Goal: Information Seeking & Learning: Learn about a topic

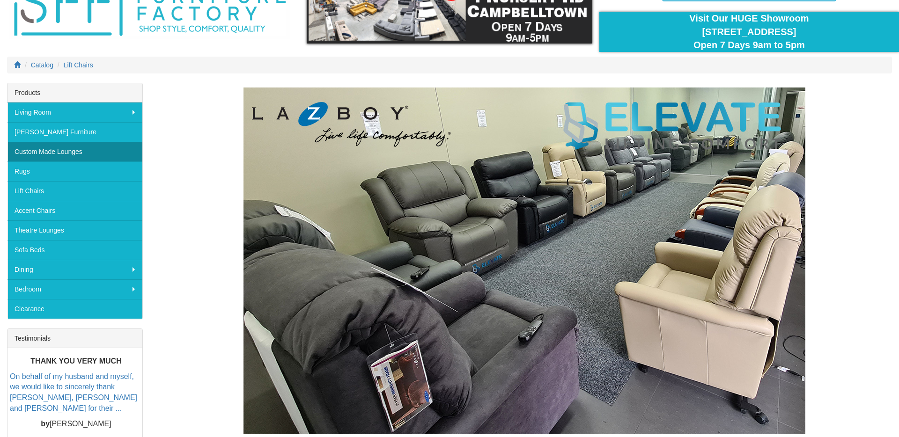
scroll to position [67, 0]
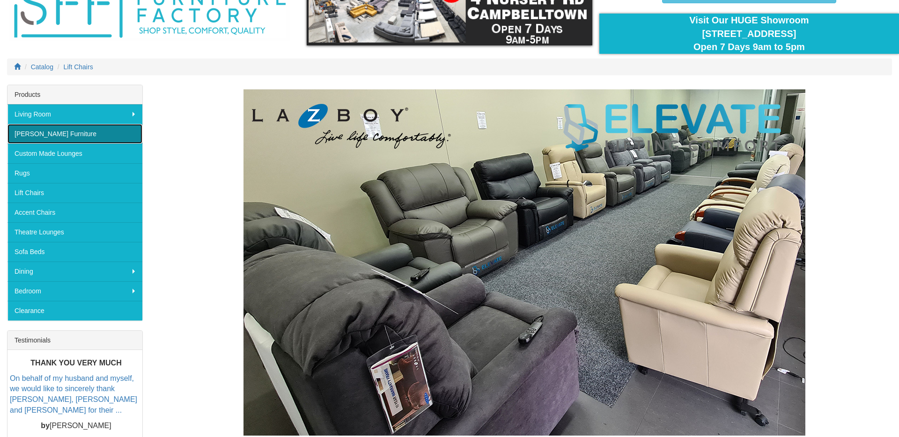
click at [79, 129] on link "[PERSON_NAME] Furniture" at bounding box center [74, 134] width 135 height 20
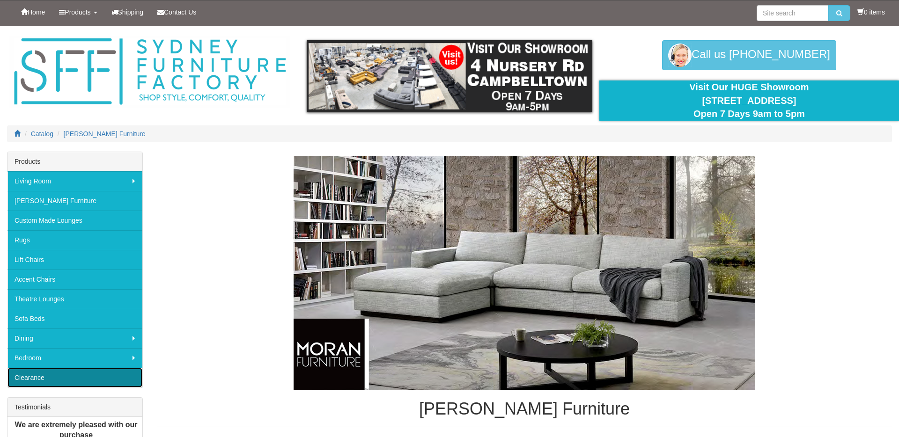
click at [24, 382] on link "Clearance" at bounding box center [74, 378] width 135 height 20
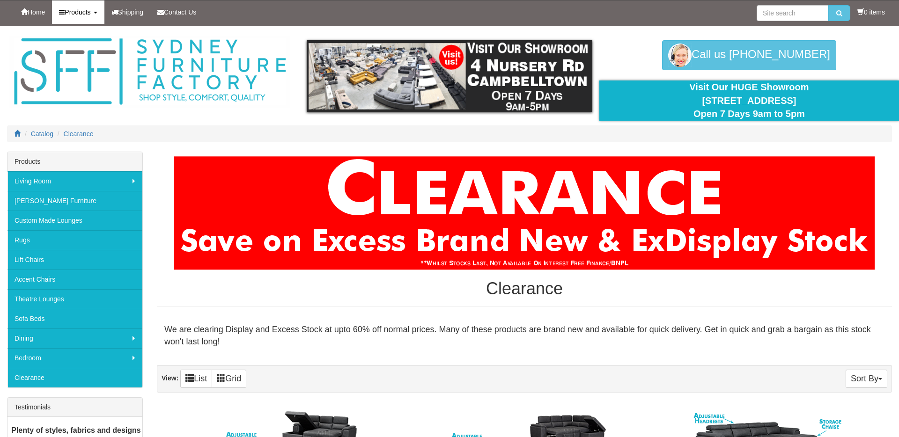
scroll to position [1, 0]
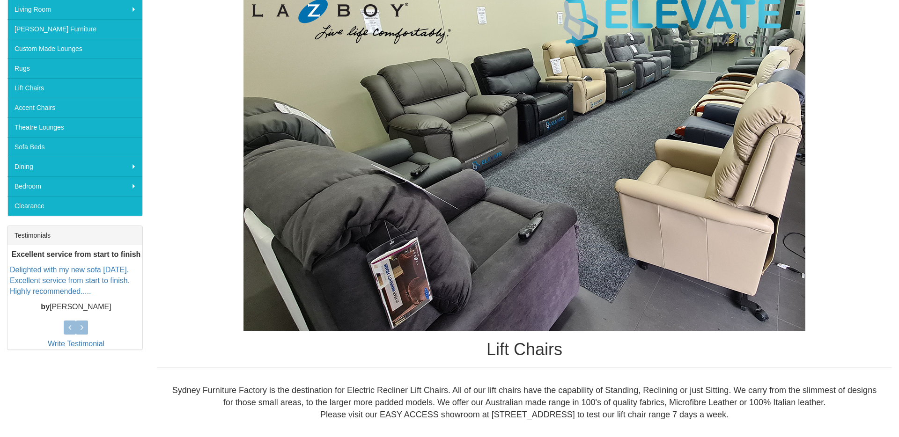
scroll to position [171, 0]
click at [609, 235] on img at bounding box center [524, 158] width 562 height 346
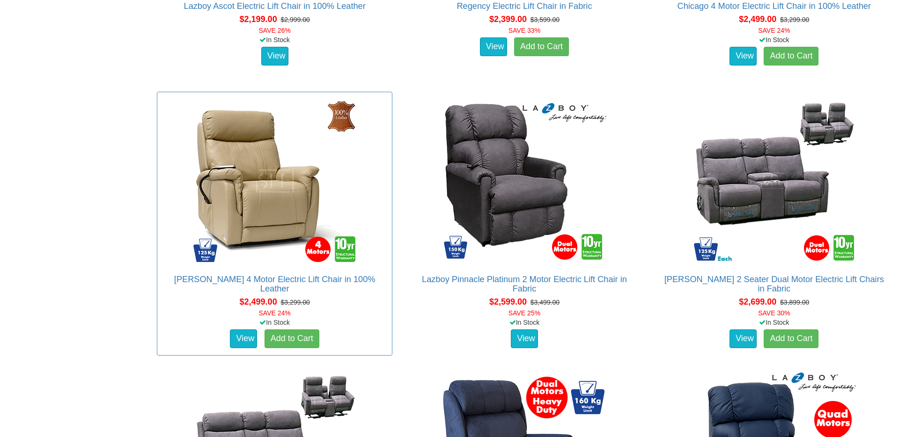
scroll to position [1911, 0]
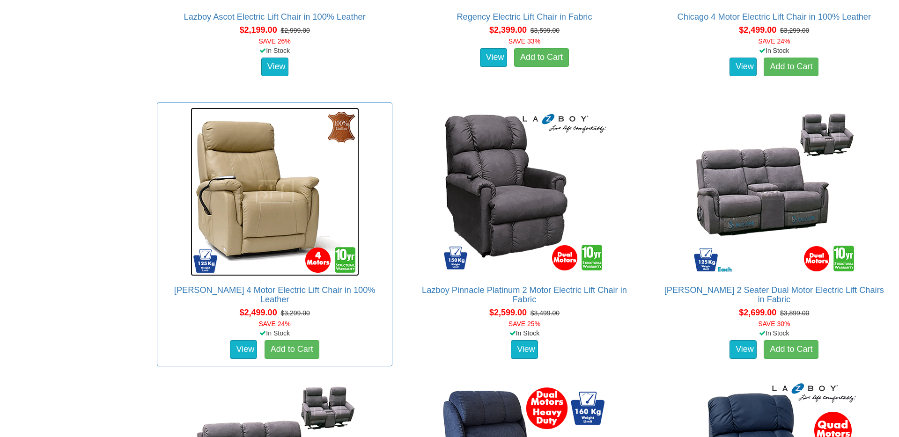
click at [282, 202] on img at bounding box center [275, 192] width 169 height 169
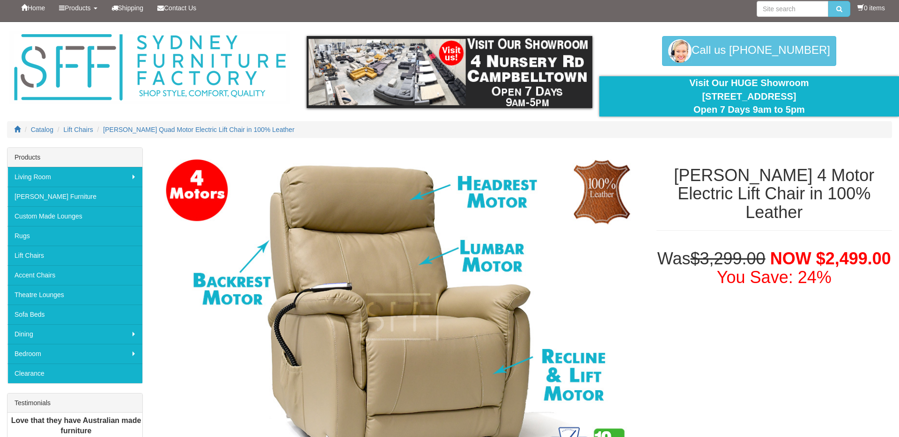
scroll to position [6, 0]
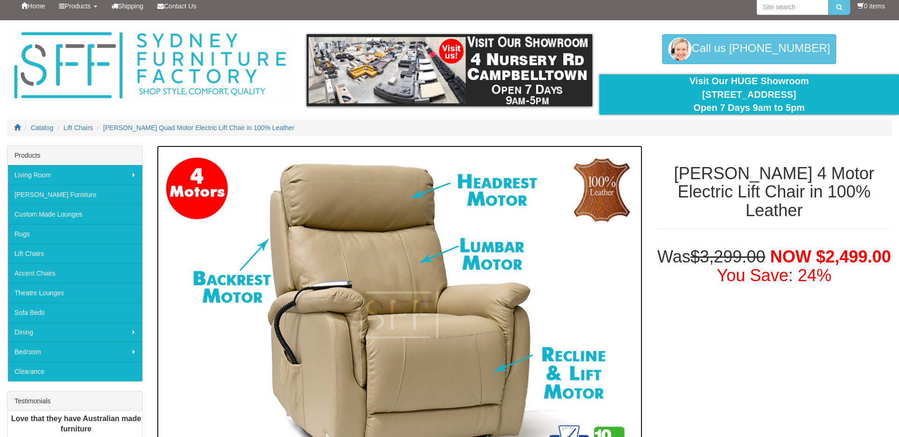
click at [437, 253] on img at bounding box center [399, 316] width 485 height 340
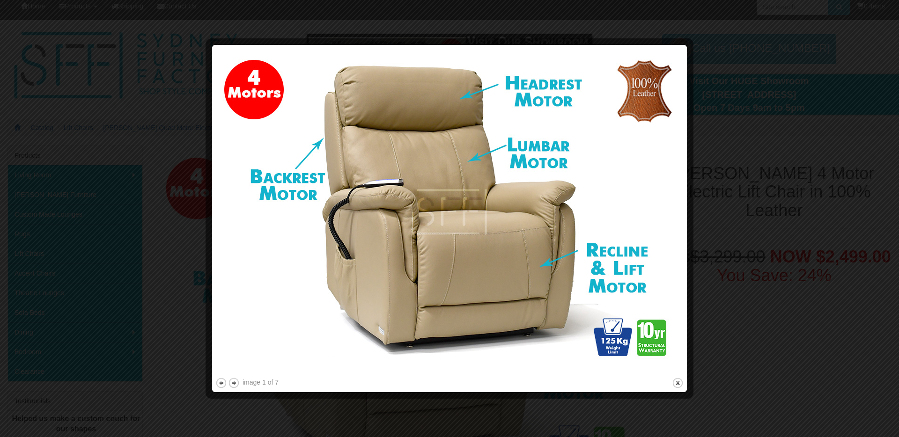
click at [437, 253] on img at bounding box center [449, 212] width 468 height 328
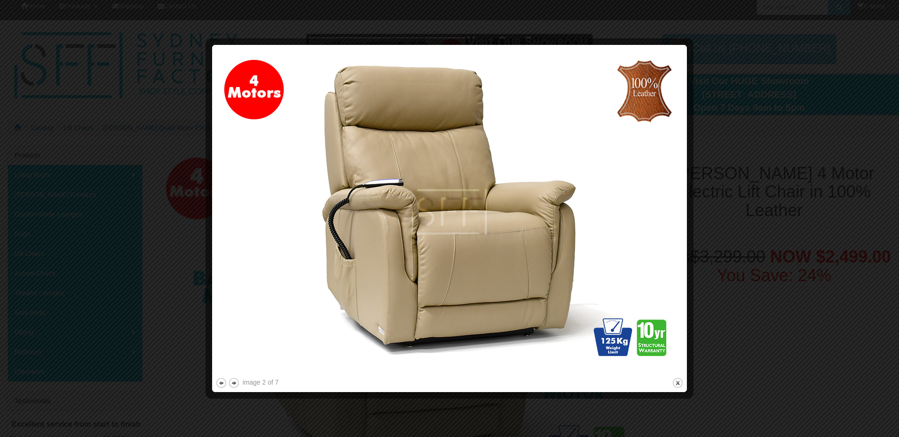
click at [437, 253] on img at bounding box center [449, 212] width 468 height 328
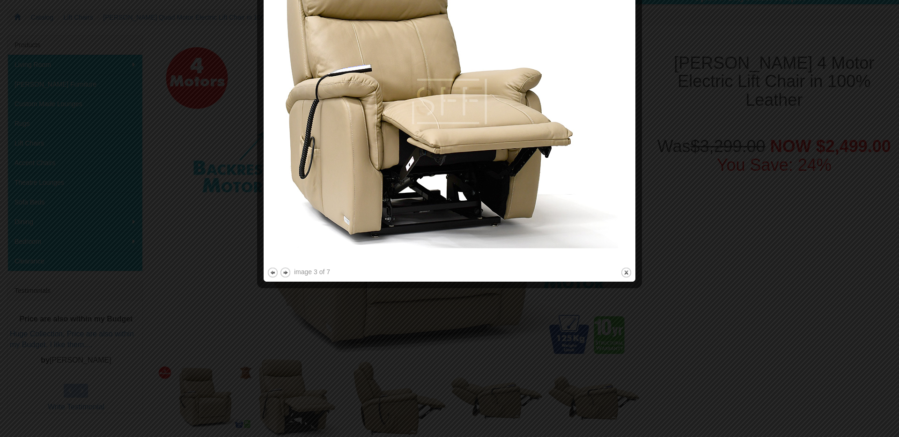
scroll to position [129, 0]
